Goal: Complete application form: Complete application form

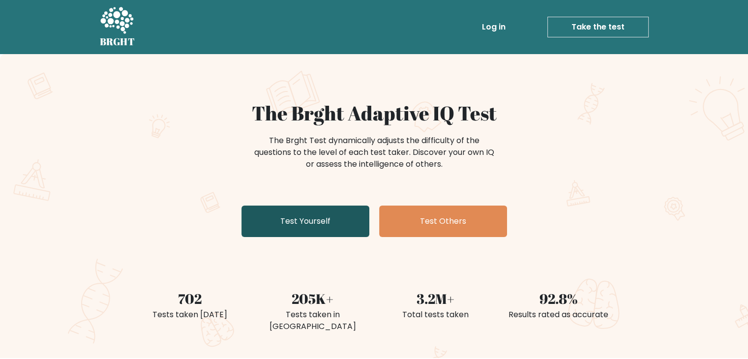
click at [329, 229] on link "Test Yourself" at bounding box center [305, 220] width 128 height 31
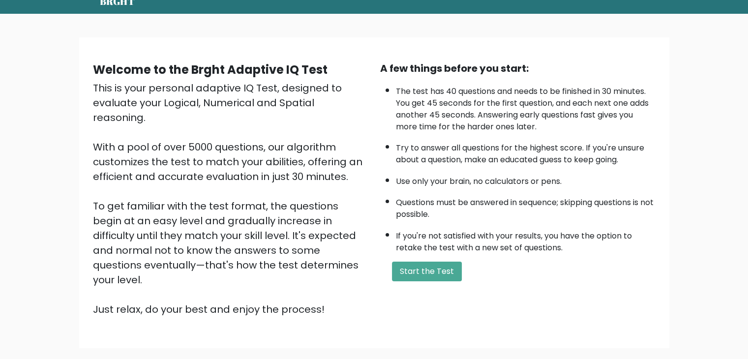
scroll to position [91, 0]
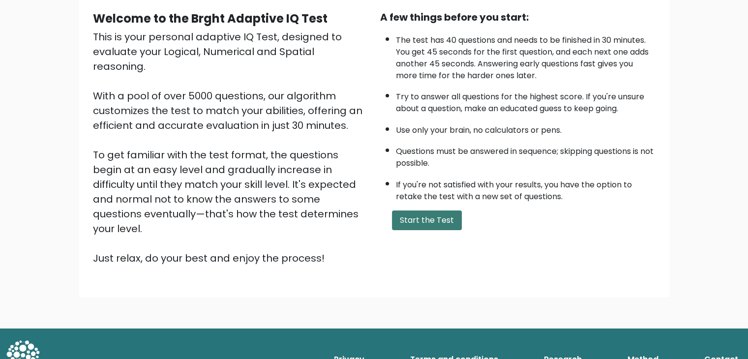
click at [413, 222] on button "Start the Test" at bounding box center [427, 220] width 70 height 20
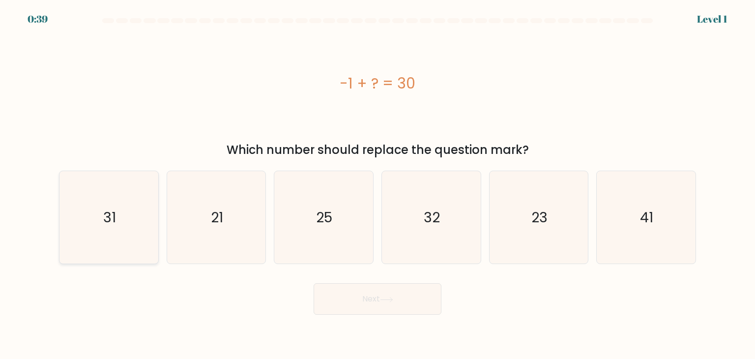
click at [126, 220] on icon "31" at bounding box center [108, 217] width 92 height 92
click at [378, 184] on input "a. 31" at bounding box center [378, 181] width 0 height 5
radio input "true"
click at [371, 298] on button "Next" at bounding box center [378, 298] width 128 height 31
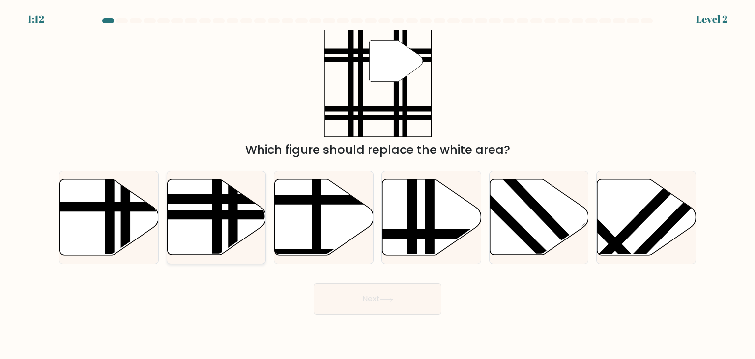
click at [217, 213] on line at bounding box center [217, 258] width 0 height 199
click at [378, 184] on input "b." at bounding box center [378, 181] width 0 height 5
radio input "true"
click at [399, 304] on button "Next" at bounding box center [378, 298] width 128 height 31
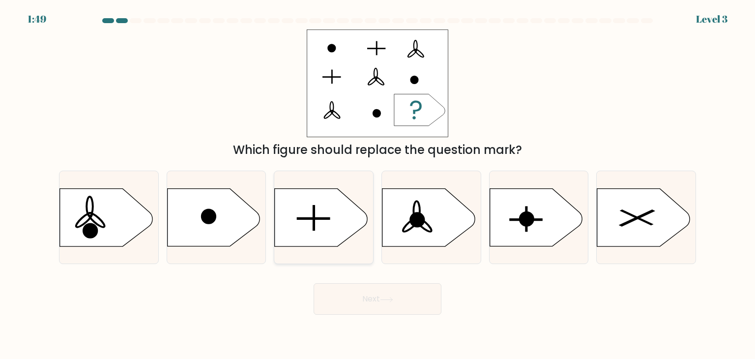
click at [342, 223] on icon at bounding box center [321, 218] width 92 height 58
click at [378, 184] on input "c." at bounding box center [378, 181] width 0 height 5
radio input "true"
click at [392, 282] on div "Next" at bounding box center [377, 295] width 649 height 39
click at [397, 293] on button "Next" at bounding box center [378, 298] width 128 height 31
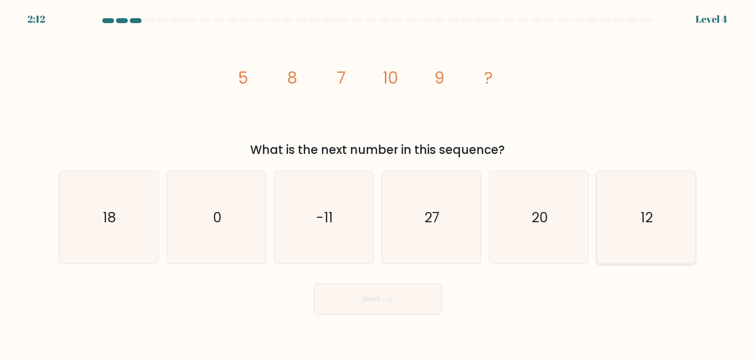
click at [671, 215] on icon "12" at bounding box center [646, 217] width 92 height 92
click at [378, 184] on input "f. 12" at bounding box center [378, 181] width 0 height 5
radio input "true"
click at [401, 310] on button "Next" at bounding box center [378, 298] width 128 height 31
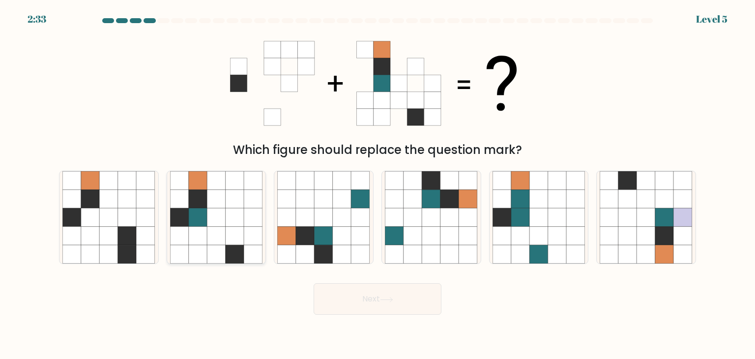
click at [200, 203] on icon at bounding box center [198, 199] width 19 height 19
click at [378, 184] on input "b." at bounding box center [378, 181] width 0 height 5
radio input "true"
click at [372, 310] on button "Next" at bounding box center [378, 298] width 128 height 31
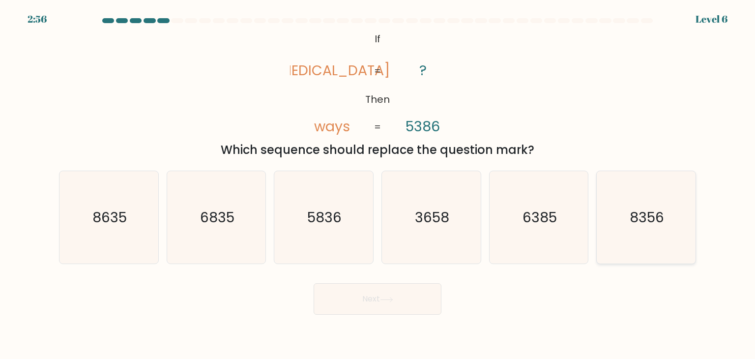
click at [650, 223] on text "8356" at bounding box center [647, 217] width 34 height 20
click at [378, 184] on input "f. 8356" at bounding box center [378, 181] width 0 height 5
radio input "true"
click at [405, 285] on button "Next" at bounding box center [378, 298] width 128 height 31
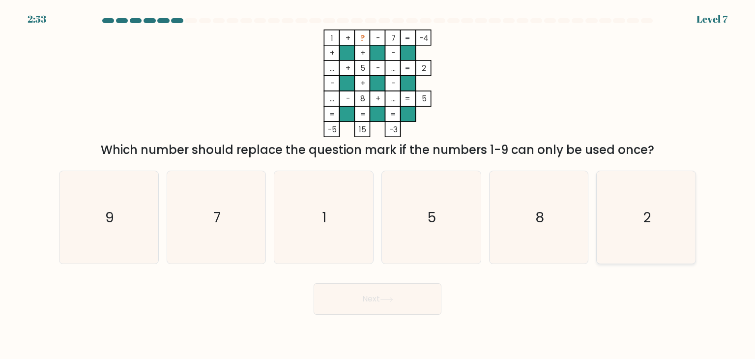
click at [668, 227] on icon "2" at bounding box center [646, 217] width 92 height 92
click at [378, 184] on input "f. 2" at bounding box center [378, 181] width 0 height 5
radio input "true"
click at [375, 294] on button "Next" at bounding box center [378, 298] width 128 height 31
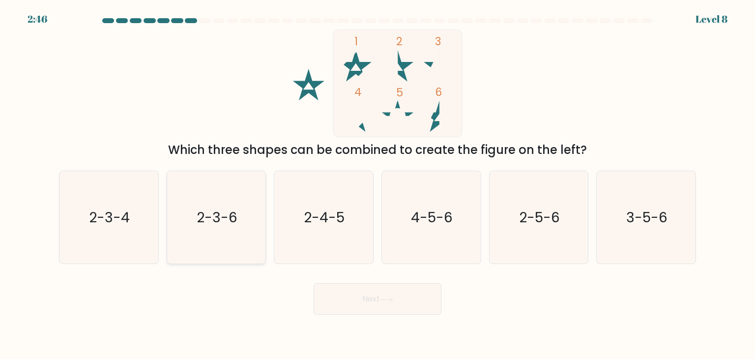
click at [197, 221] on text "2-3-6" at bounding box center [217, 217] width 41 height 20
click at [378, 184] on input "b. 2-3-6" at bounding box center [378, 181] width 0 height 5
radio input "true"
click at [429, 310] on button "Next" at bounding box center [378, 298] width 128 height 31
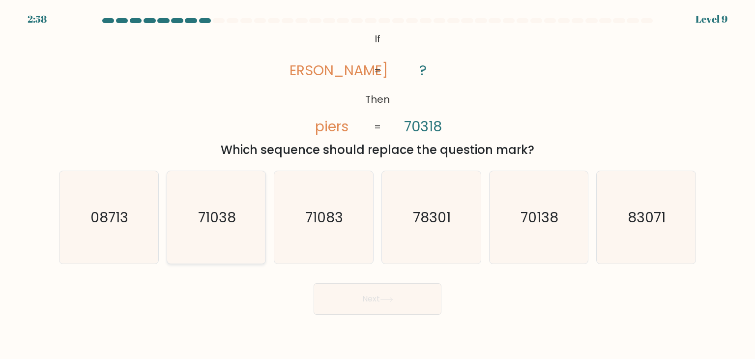
click at [243, 216] on icon "71038" at bounding box center [216, 217] width 92 height 92
click at [378, 184] on input "b. 71038" at bounding box center [378, 181] width 0 height 5
radio input "true"
click at [393, 297] on icon at bounding box center [386, 299] width 13 height 5
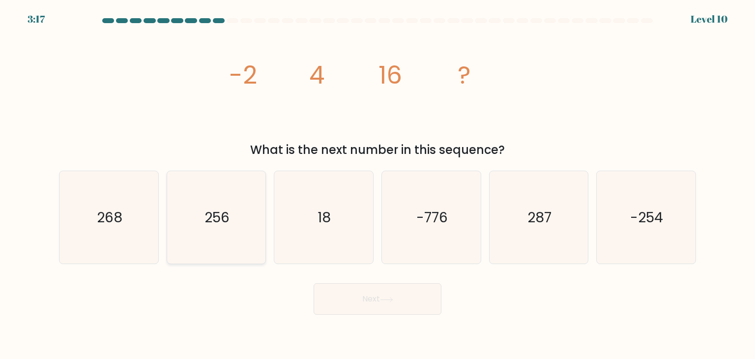
click at [236, 203] on icon "256" at bounding box center [216, 217] width 92 height 92
click at [378, 184] on input "b. 256" at bounding box center [378, 181] width 0 height 5
radio input "true"
click at [243, 238] on icon "256" at bounding box center [216, 217] width 91 height 91
click at [378, 184] on input "b. 256" at bounding box center [378, 181] width 0 height 5
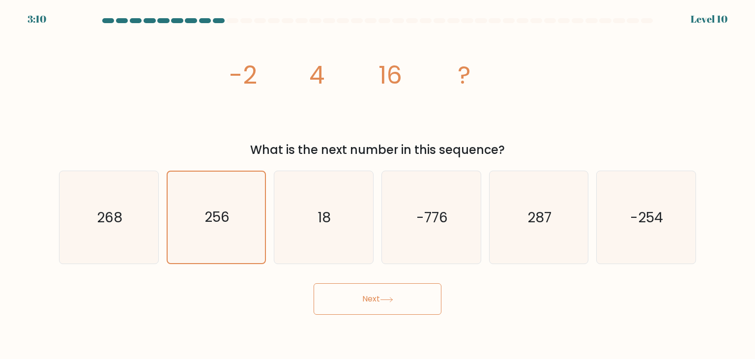
click at [366, 293] on button "Next" at bounding box center [378, 298] width 128 height 31
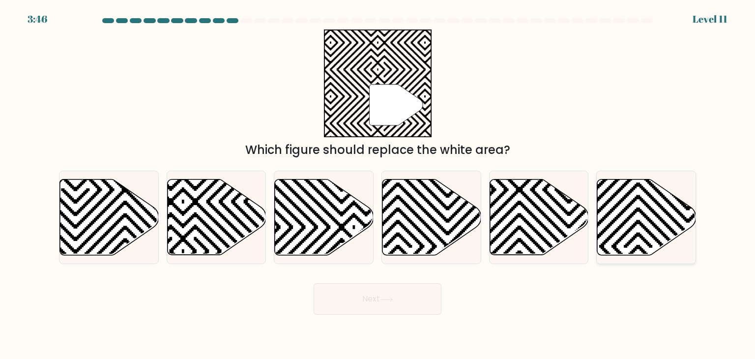
click at [629, 239] on icon at bounding box center [646, 217] width 99 height 76
click at [378, 184] on input "f." at bounding box center [378, 181] width 0 height 5
radio input "true"
click at [380, 297] on button "Next" at bounding box center [378, 298] width 128 height 31
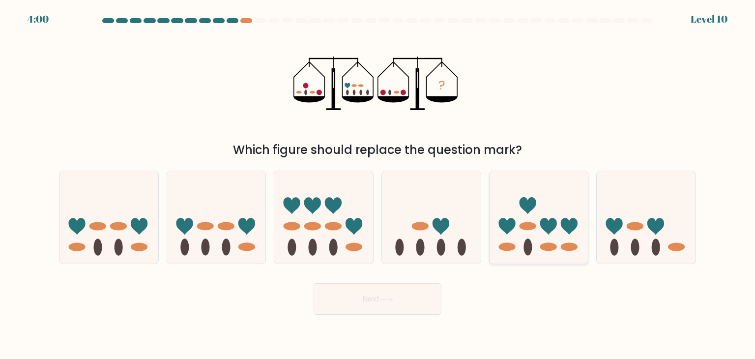
click at [553, 224] on icon at bounding box center [548, 226] width 17 height 17
click at [378, 184] on input "e." at bounding box center [378, 181] width 0 height 5
radio input "true"
click at [394, 295] on button "Next" at bounding box center [378, 298] width 128 height 31
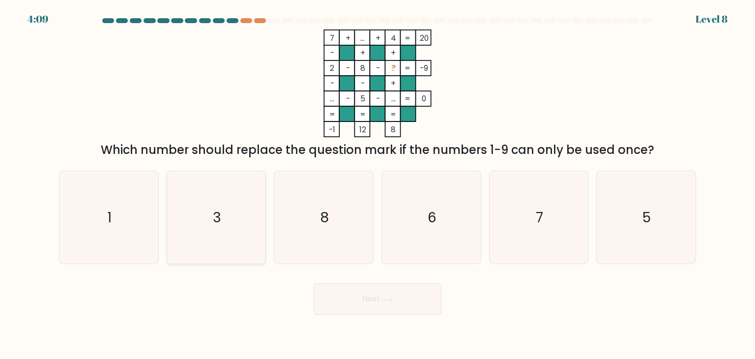
click at [229, 218] on icon "3" at bounding box center [216, 217] width 92 height 92
click at [378, 184] on input "b. 3" at bounding box center [378, 181] width 0 height 5
radio input "true"
click at [432, 309] on button "Next" at bounding box center [378, 298] width 128 height 31
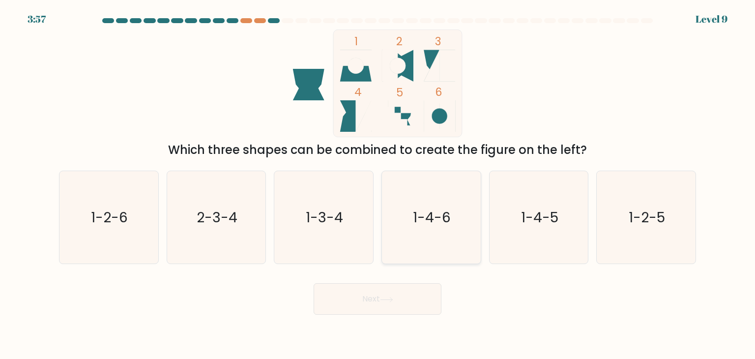
click at [424, 225] on text "1-4-6" at bounding box center [432, 217] width 38 height 20
click at [378, 184] on input "d. 1-4-6" at bounding box center [378, 181] width 0 height 5
radio input "true"
click at [388, 294] on button "Next" at bounding box center [378, 298] width 128 height 31
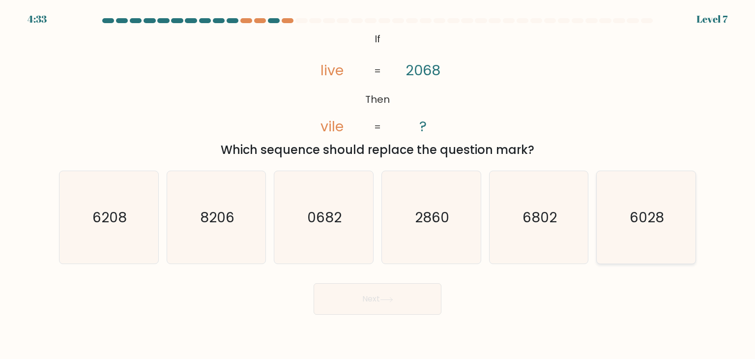
click at [664, 242] on icon "6028" at bounding box center [646, 217] width 92 height 92
click at [378, 184] on input "f. 6028" at bounding box center [378, 181] width 0 height 5
radio input "true"
click at [388, 304] on button "Next" at bounding box center [378, 298] width 128 height 31
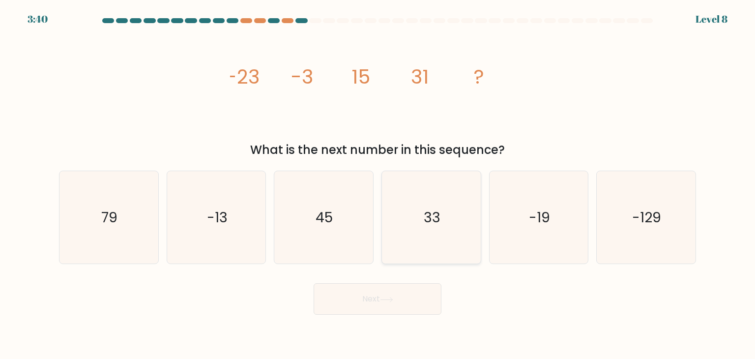
click at [456, 219] on icon "33" at bounding box center [431, 217] width 92 height 92
click at [378, 184] on input "d. 33" at bounding box center [378, 181] width 0 height 5
radio input "true"
click at [407, 295] on button "Next" at bounding box center [378, 298] width 128 height 31
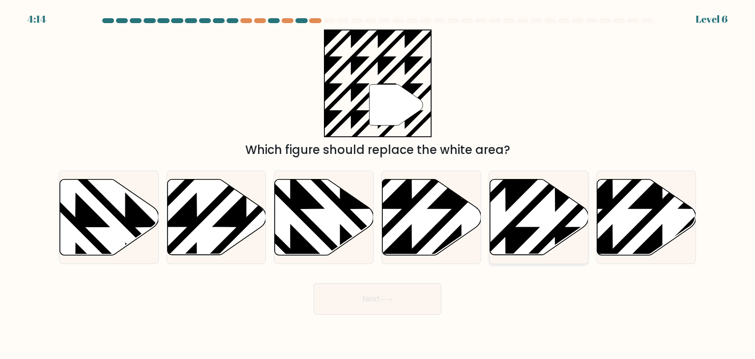
click at [554, 233] on icon at bounding box center [505, 177] width 199 height 199
click at [378, 184] on input "e." at bounding box center [378, 181] width 0 height 5
radio input "true"
click at [382, 306] on button "Next" at bounding box center [378, 298] width 128 height 31
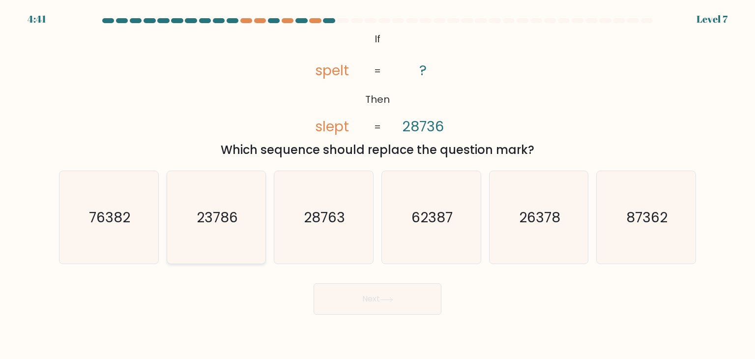
click at [244, 251] on icon "23786" at bounding box center [216, 217] width 92 height 92
click at [378, 184] on input "b. 23786" at bounding box center [378, 181] width 0 height 5
radio input "true"
click at [380, 301] on button "Next" at bounding box center [378, 298] width 128 height 31
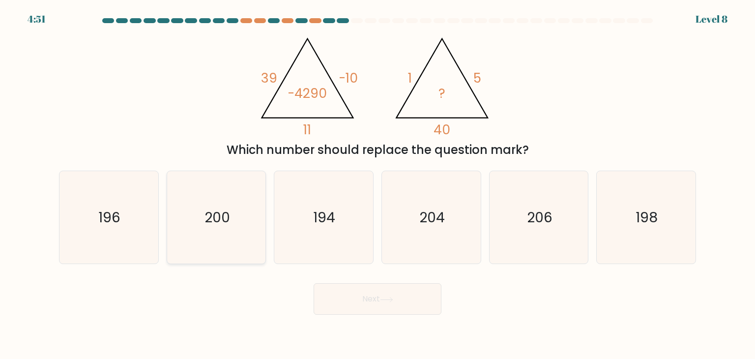
click at [222, 217] on text "200" at bounding box center [218, 217] width 26 height 20
click at [378, 184] on input "b. 200" at bounding box center [378, 181] width 0 height 5
radio input "true"
click at [403, 306] on button "Next" at bounding box center [378, 298] width 128 height 31
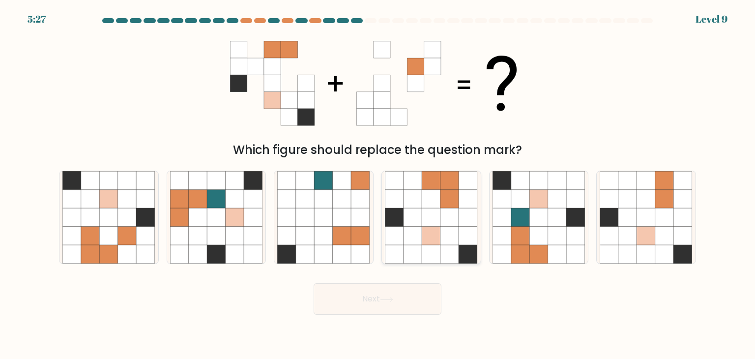
click at [466, 211] on icon at bounding box center [468, 217] width 19 height 19
click at [378, 184] on input "d." at bounding box center [378, 181] width 0 height 5
radio input "true"
click at [405, 307] on button "Next" at bounding box center [378, 298] width 128 height 31
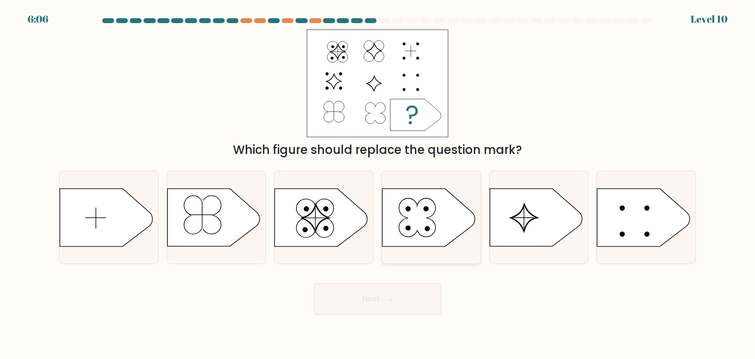
click at [410, 226] on circle at bounding box center [408, 227] width 19 height 19
click at [378, 184] on input "d." at bounding box center [378, 181] width 0 height 5
radio input "true"
click at [376, 293] on button "Next" at bounding box center [378, 298] width 128 height 31
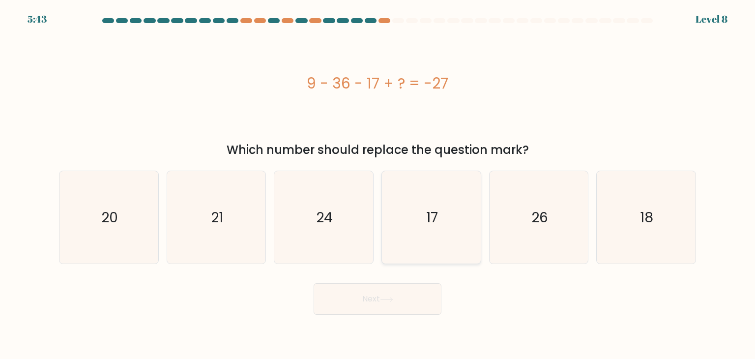
click at [431, 208] on text "17" at bounding box center [432, 217] width 12 height 20
click at [378, 184] on input "d. 17" at bounding box center [378, 181] width 0 height 5
radio input "true"
click at [392, 297] on icon at bounding box center [386, 299] width 13 height 5
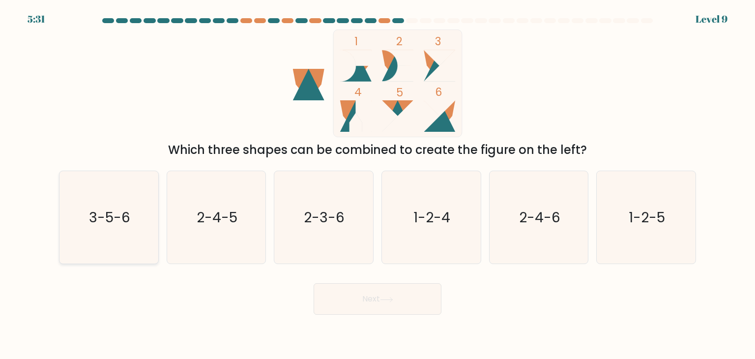
click at [130, 213] on icon "3-5-6" at bounding box center [108, 217] width 92 height 92
click at [378, 184] on input "a. 3-5-6" at bounding box center [378, 181] width 0 height 5
radio input "true"
click at [420, 307] on button "Next" at bounding box center [378, 298] width 128 height 31
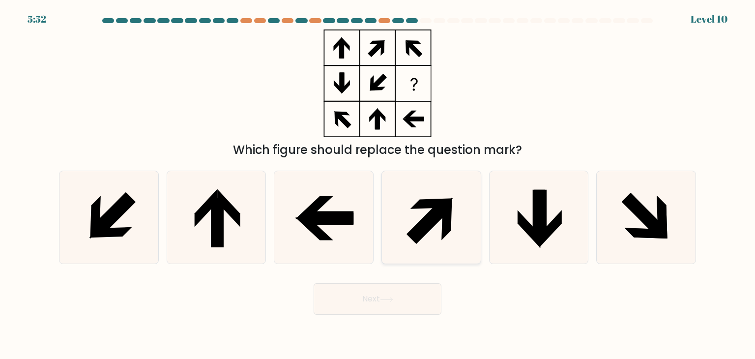
click at [423, 205] on icon at bounding box center [431, 203] width 43 height 11
click at [378, 184] on input "d." at bounding box center [378, 181] width 0 height 5
radio input "true"
click at [407, 303] on button "Next" at bounding box center [378, 298] width 128 height 31
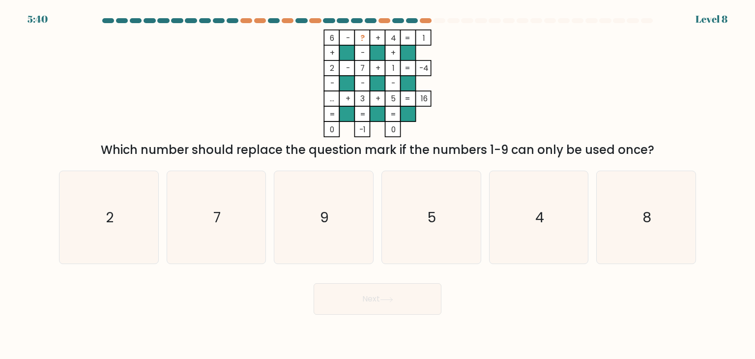
click at [365, 43] on tspan "?" at bounding box center [362, 38] width 4 height 10
click at [397, 40] on rect at bounding box center [392, 37] width 15 height 15
click at [423, 223] on icon "5" at bounding box center [431, 217] width 92 height 92
click at [378, 184] on input "d. 5" at bounding box center [378, 181] width 0 height 5
radio input "true"
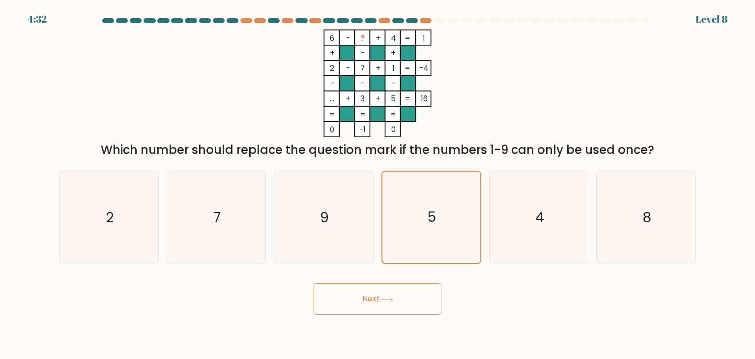
click at [399, 292] on button "Next" at bounding box center [378, 298] width 128 height 31
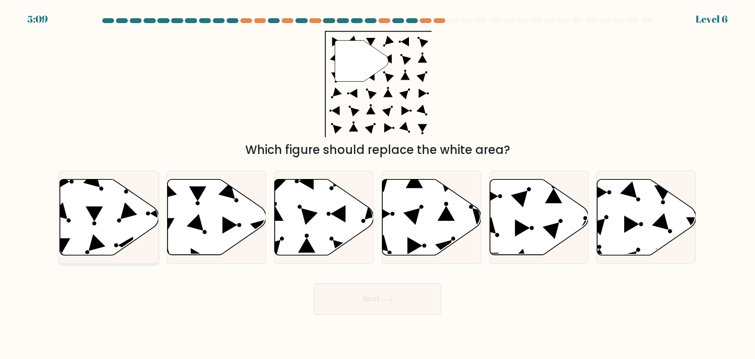
click at [92, 204] on icon at bounding box center [109, 217] width 99 height 76
click at [378, 184] on input "a." at bounding box center [378, 181] width 0 height 5
radio input "true"
click at [409, 303] on button "Next" at bounding box center [378, 298] width 128 height 31
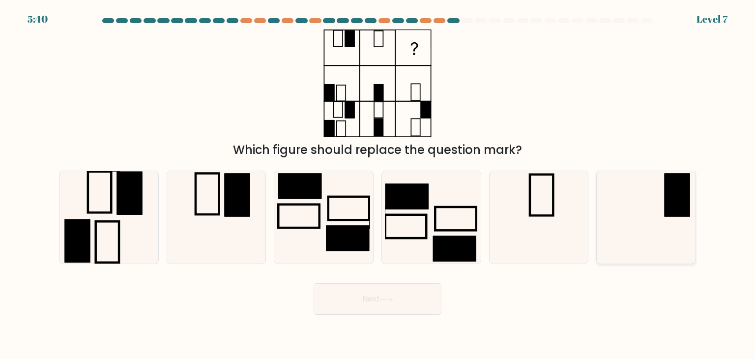
click at [646, 215] on icon at bounding box center [646, 217] width 92 height 92
click at [378, 184] on input "f." at bounding box center [378, 181] width 0 height 5
radio input "true"
click at [387, 293] on button "Next" at bounding box center [378, 298] width 128 height 31
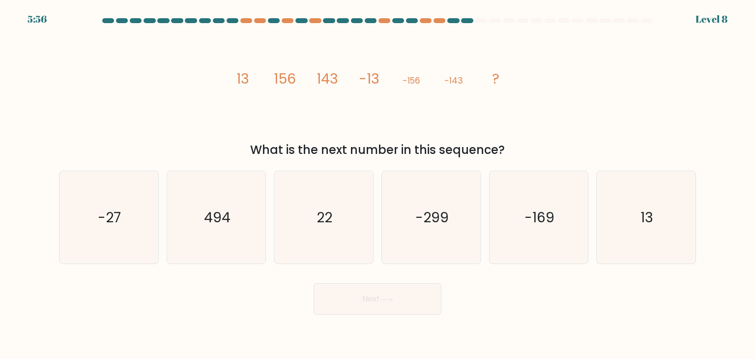
click at [684, 264] on form at bounding box center [377, 166] width 755 height 296
click at [651, 231] on icon "13" at bounding box center [646, 217] width 92 height 92
click at [378, 184] on input "f. 13" at bounding box center [378, 181] width 0 height 5
radio input "true"
click at [394, 293] on button "Next" at bounding box center [378, 298] width 128 height 31
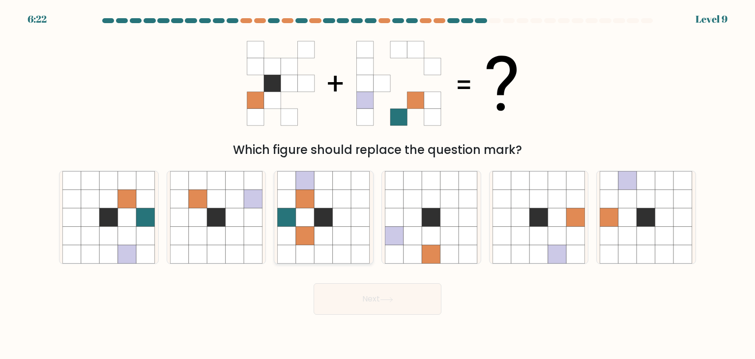
click at [302, 240] on icon at bounding box center [305, 236] width 19 height 19
click at [378, 184] on input "c." at bounding box center [378, 181] width 0 height 5
radio input "true"
click at [395, 292] on button "Next" at bounding box center [378, 298] width 128 height 31
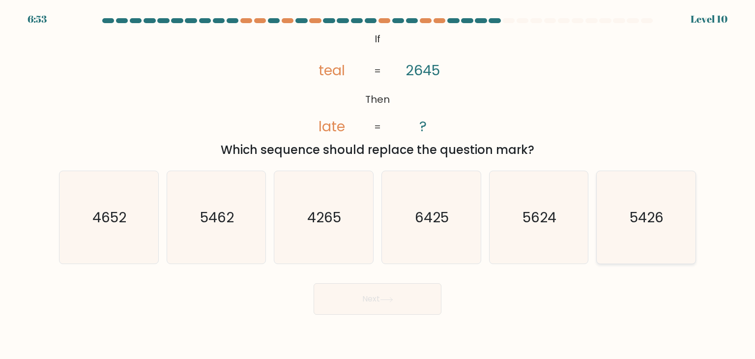
click at [651, 237] on icon "5426" at bounding box center [646, 217] width 92 height 92
click at [378, 184] on input "f. 5426" at bounding box center [378, 181] width 0 height 5
radio input "true"
click at [336, 315] on body "6:52 Level 10 ?" at bounding box center [377, 179] width 755 height 359
click at [347, 306] on button "Next" at bounding box center [378, 298] width 128 height 31
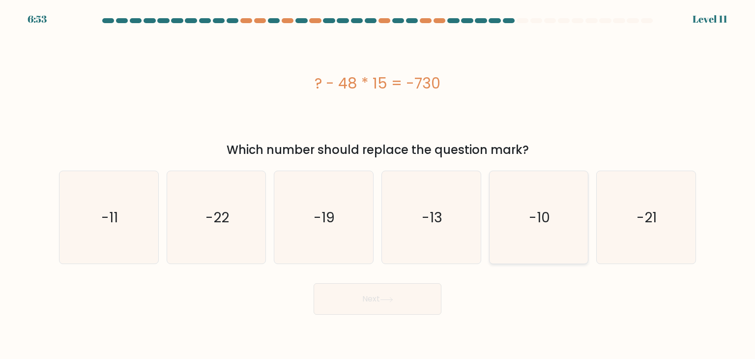
click at [551, 233] on icon "-10" at bounding box center [539, 217] width 92 height 92
click at [378, 184] on input "e. -10" at bounding box center [378, 181] width 0 height 5
radio input "true"
click at [390, 302] on icon at bounding box center [386, 299] width 13 height 5
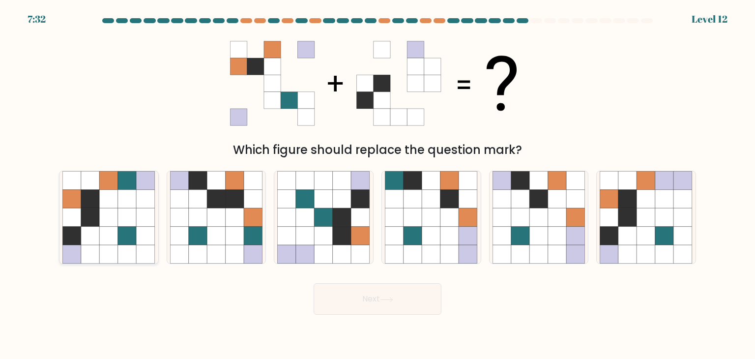
click at [78, 229] on icon at bounding box center [71, 236] width 19 height 19
click at [378, 184] on input "a." at bounding box center [378, 181] width 0 height 5
radio input "true"
click at [364, 305] on button "Next" at bounding box center [378, 298] width 128 height 31
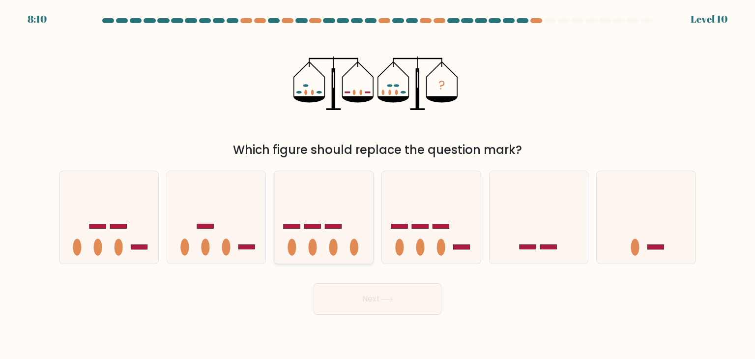
click at [350, 201] on icon at bounding box center [323, 217] width 99 height 82
click at [378, 184] on input "c." at bounding box center [378, 181] width 0 height 5
radio input "true"
click at [388, 295] on button "Next" at bounding box center [378, 298] width 128 height 31
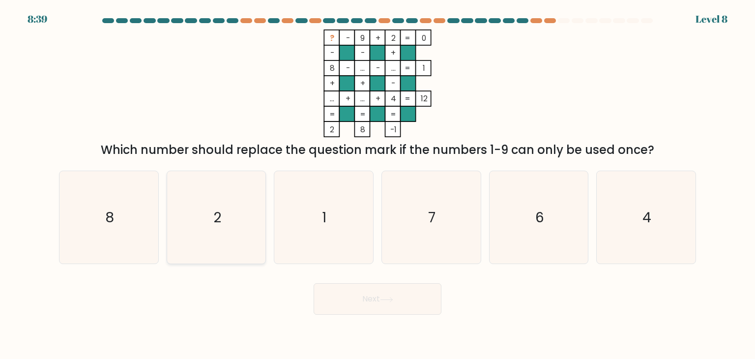
click at [195, 207] on icon "2" at bounding box center [216, 217] width 92 height 92
click at [378, 184] on input "b. 2" at bounding box center [378, 181] width 0 height 5
radio input "true"
click at [384, 302] on icon at bounding box center [386, 299] width 13 height 5
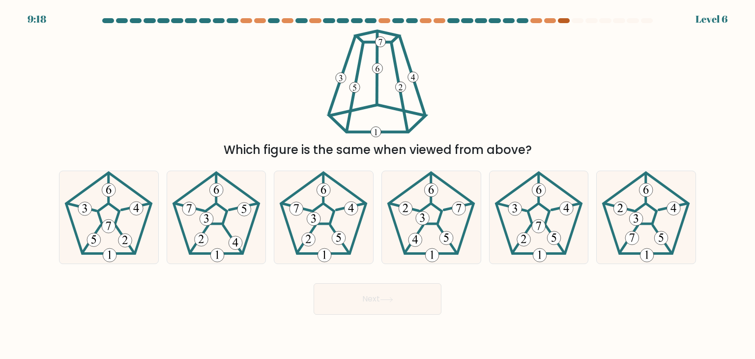
click at [563, 20] on div at bounding box center [564, 20] width 12 height 5
click at [549, 20] on div at bounding box center [550, 20] width 12 height 5
click at [410, 217] on icon at bounding box center [431, 217] width 92 height 92
click at [378, 184] on input "d." at bounding box center [378, 181] width 0 height 5
radio input "true"
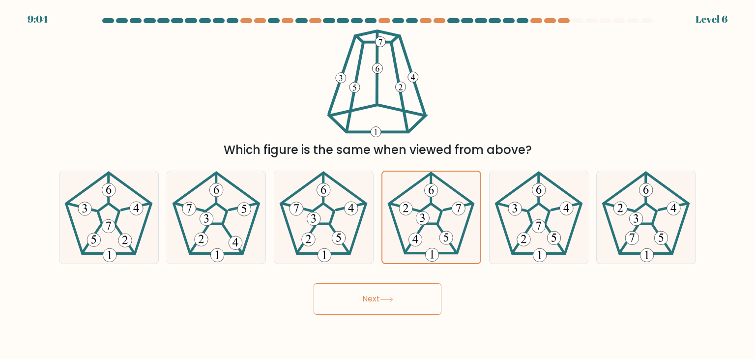
click at [383, 298] on icon at bounding box center [386, 299] width 13 height 5
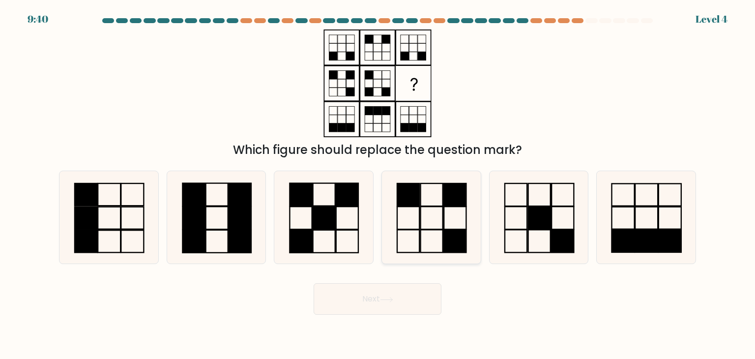
click at [446, 217] on icon at bounding box center [431, 217] width 92 height 92
click at [378, 184] on input "d." at bounding box center [378, 181] width 0 height 5
radio input "true"
click at [387, 305] on button "Next" at bounding box center [378, 298] width 128 height 31
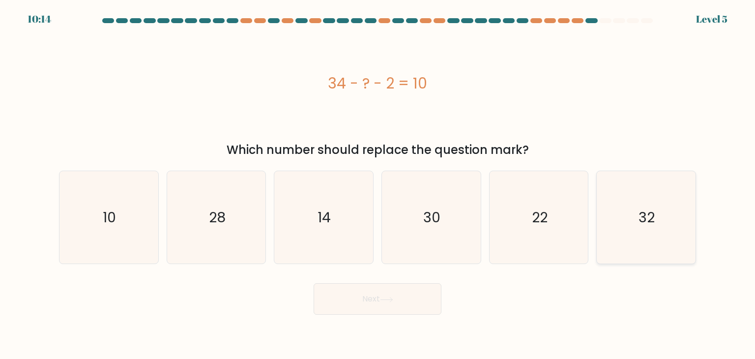
click at [645, 230] on icon "32" at bounding box center [646, 217] width 92 height 92
click at [378, 184] on input "f. 32" at bounding box center [378, 181] width 0 height 5
radio input "true"
click at [405, 298] on button "Next" at bounding box center [378, 298] width 128 height 31
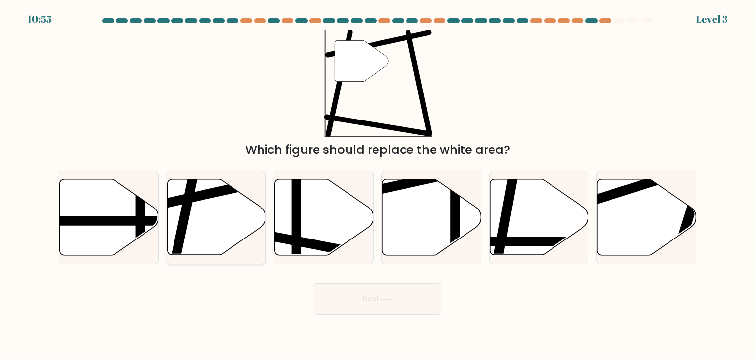
click at [205, 212] on icon at bounding box center [216, 217] width 99 height 76
click at [378, 184] on input "b." at bounding box center [378, 181] width 0 height 5
radio input "true"
click at [402, 311] on button "Next" at bounding box center [378, 298] width 128 height 31
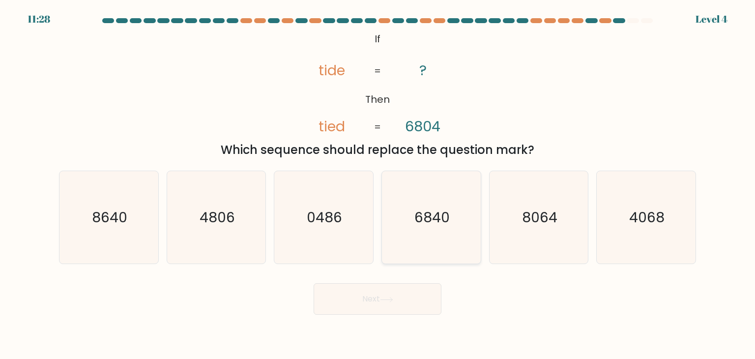
click at [452, 226] on icon "6840" at bounding box center [431, 217] width 92 height 92
click at [378, 184] on input "d. 6840" at bounding box center [378, 181] width 0 height 5
radio input "true"
click at [386, 301] on icon at bounding box center [386, 299] width 13 height 5
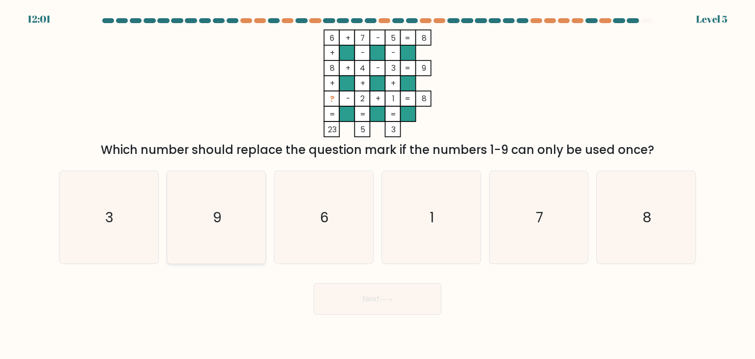
click at [236, 219] on icon "9" at bounding box center [216, 217] width 92 height 92
click at [378, 184] on input "b. 9" at bounding box center [378, 181] width 0 height 5
radio input "true"
click at [408, 303] on button "Next" at bounding box center [378, 298] width 128 height 31
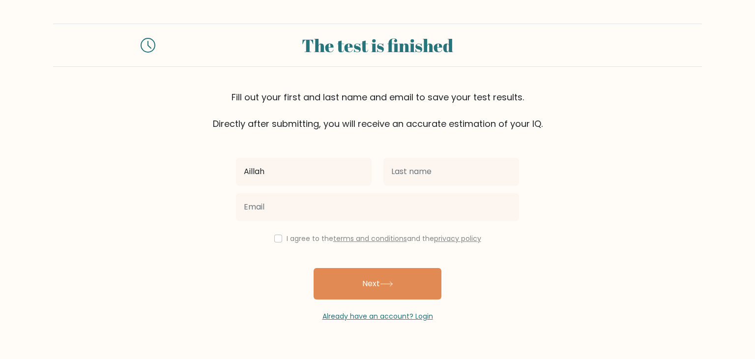
type input "Aillah"
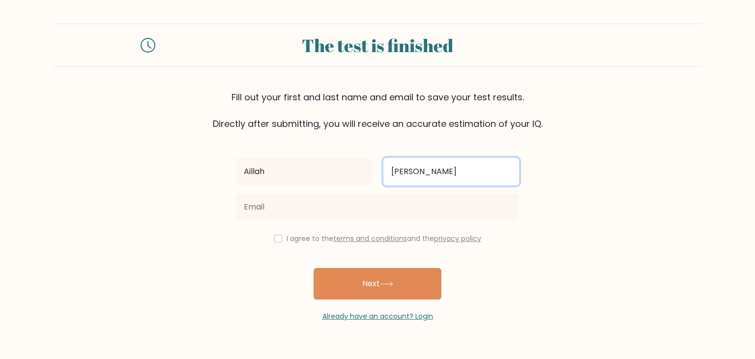
type input "Hernandez"
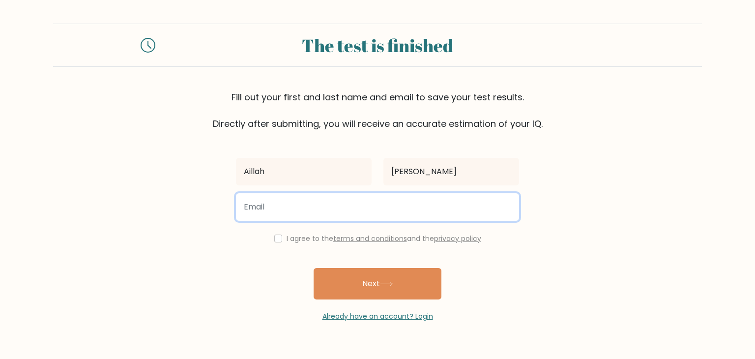
click at [381, 203] on input "email" at bounding box center [377, 207] width 283 height 28
type input "aillahhernandezz@gmail.com"
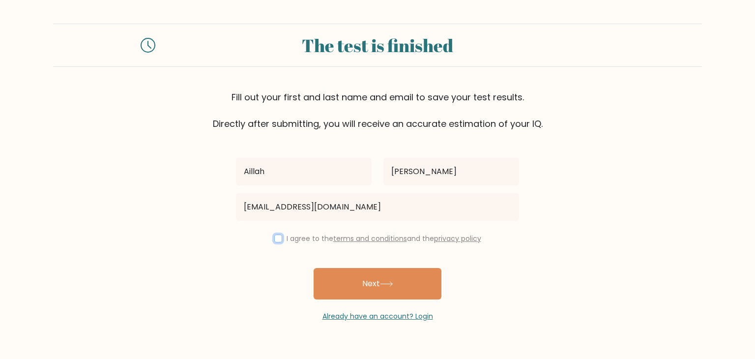
click at [274, 238] on input "checkbox" at bounding box center [278, 238] width 8 height 8
checkbox input "true"
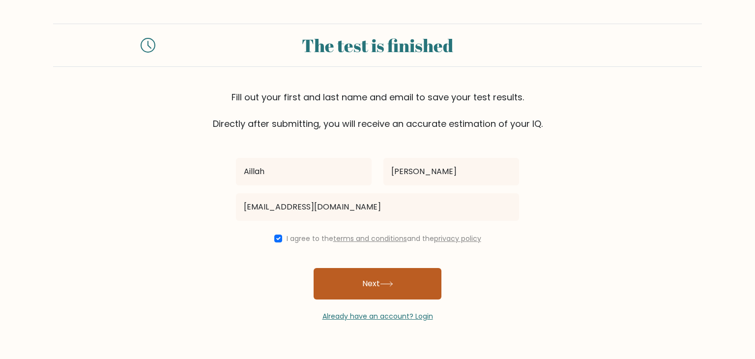
click at [361, 276] on button "Next" at bounding box center [378, 283] width 128 height 31
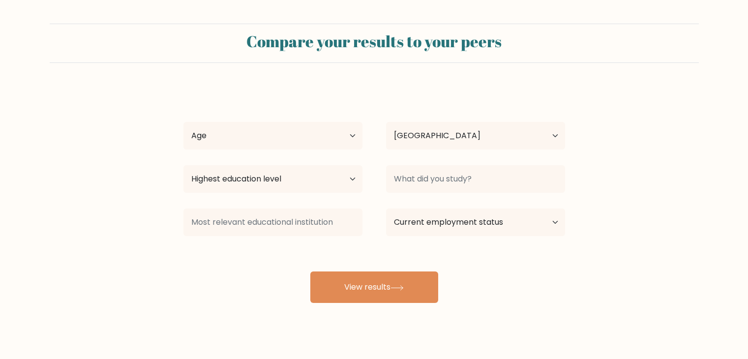
select select "PH"
click at [303, 137] on select "Age Under [DEMOGRAPHIC_DATA] [DEMOGRAPHIC_DATA] [DEMOGRAPHIC_DATA] [DEMOGRAPHIC…" at bounding box center [272, 136] width 179 height 28
select select "25_34"
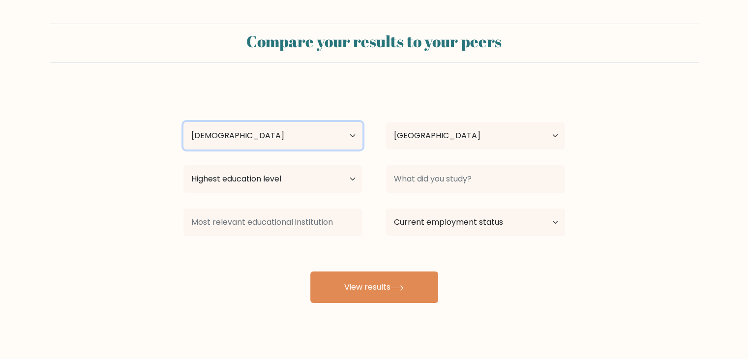
click at [183, 122] on select "Age Under [DEMOGRAPHIC_DATA] [DEMOGRAPHIC_DATA] [DEMOGRAPHIC_DATA] [DEMOGRAPHIC…" at bounding box center [272, 136] width 179 height 28
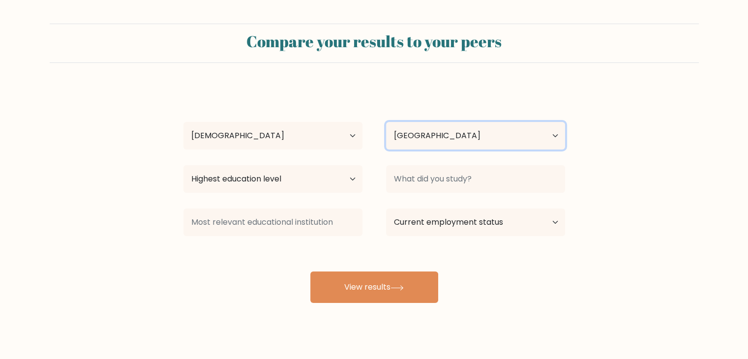
click at [430, 132] on select "Country [GEOGRAPHIC_DATA] [GEOGRAPHIC_DATA] [GEOGRAPHIC_DATA] [US_STATE] [GEOGR…" at bounding box center [475, 136] width 179 height 28
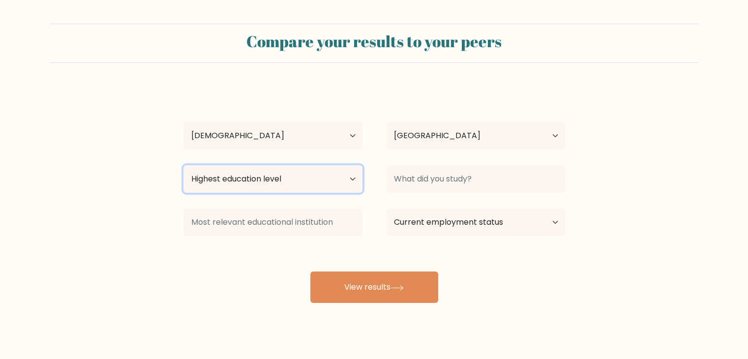
click at [228, 186] on select "Highest education level No schooling Primary Lower Secondary Upper Secondary Oc…" at bounding box center [272, 179] width 179 height 28
select select "bachelors_degree"
click at [183, 165] on select "Highest education level No schooling Primary Lower Secondary Upper Secondary Oc…" at bounding box center [272, 179] width 179 height 28
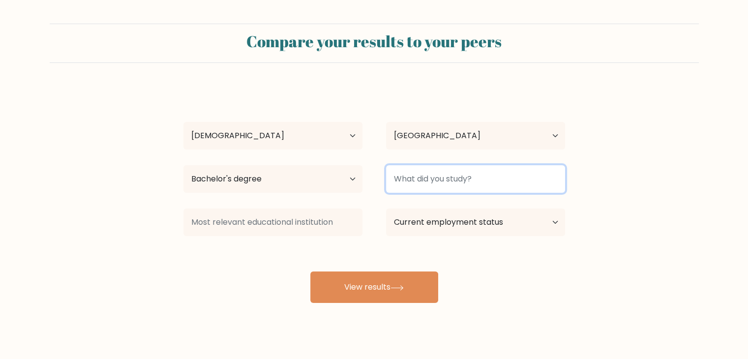
click at [478, 175] on input at bounding box center [475, 179] width 179 height 28
type input "M"
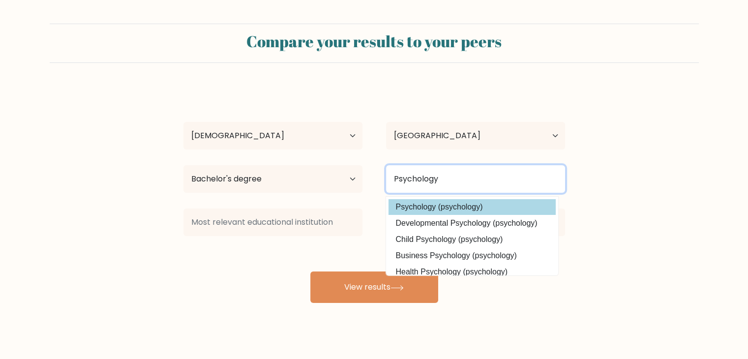
type input "Psychology"
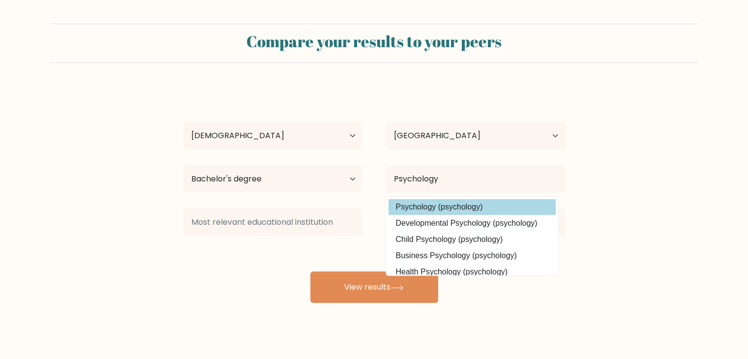
click at [462, 205] on div "[PERSON_NAME] Age Under [DEMOGRAPHIC_DATA] [DEMOGRAPHIC_DATA] [DEMOGRAPHIC_DATA…" at bounding box center [373, 195] width 393 height 216
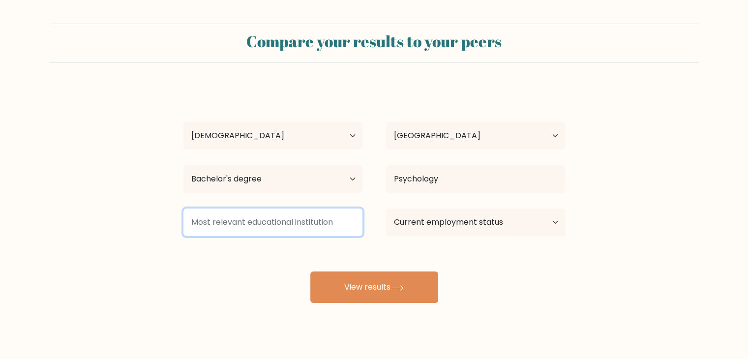
click at [269, 220] on input at bounding box center [272, 222] width 179 height 28
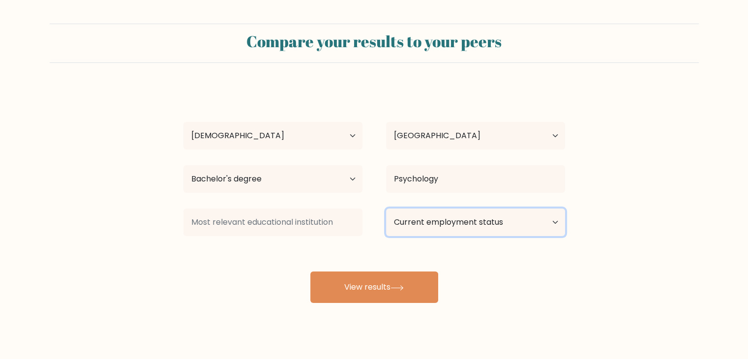
click at [448, 216] on select "Current employment status Employed Student Retired Other / prefer not to answer" at bounding box center [475, 222] width 179 height 28
select select "other"
click at [386, 208] on select "Current employment status Employed Student Retired Other / prefer not to answer" at bounding box center [475, 222] width 179 height 28
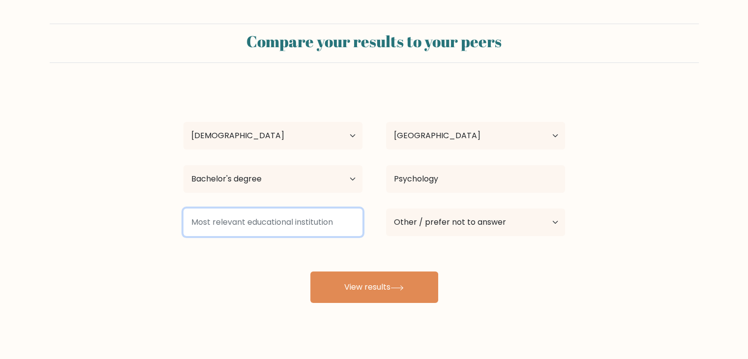
click at [279, 221] on input at bounding box center [272, 222] width 179 height 28
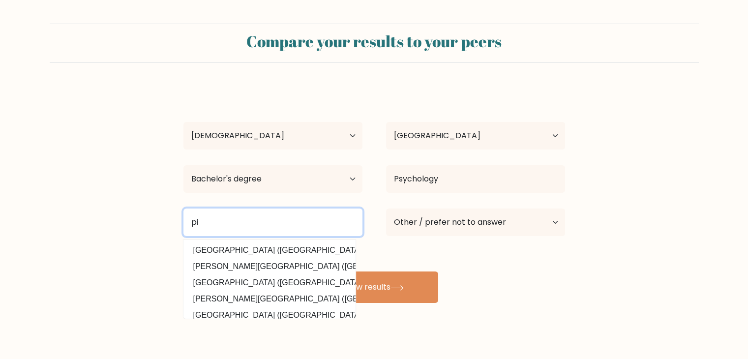
type input "p"
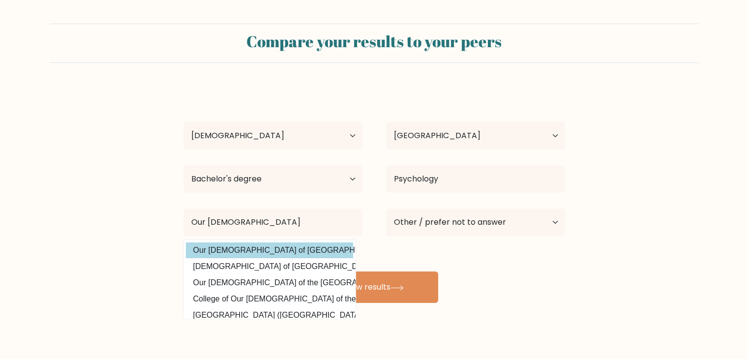
click at [271, 246] on option "Our [DEMOGRAPHIC_DATA] of [GEOGRAPHIC_DATA] ([GEOGRAPHIC_DATA])" at bounding box center [269, 250] width 167 height 16
type input "Our [DEMOGRAPHIC_DATA] of [GEOGRAPHIC_DATA]"
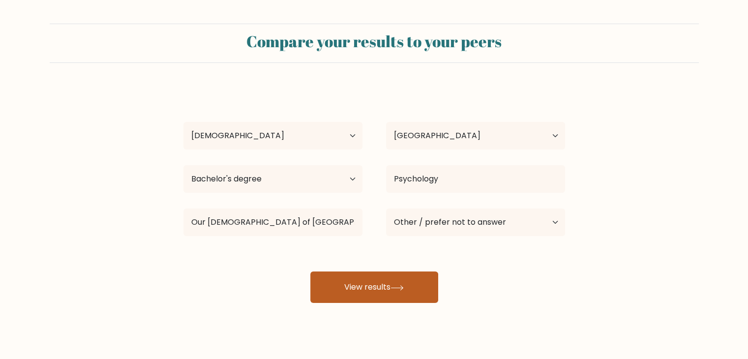
click at [381, 285] on button "View results" at bounding box center [374, 286] width 128 height 31
